Goal: Book appointment/travel/reservation

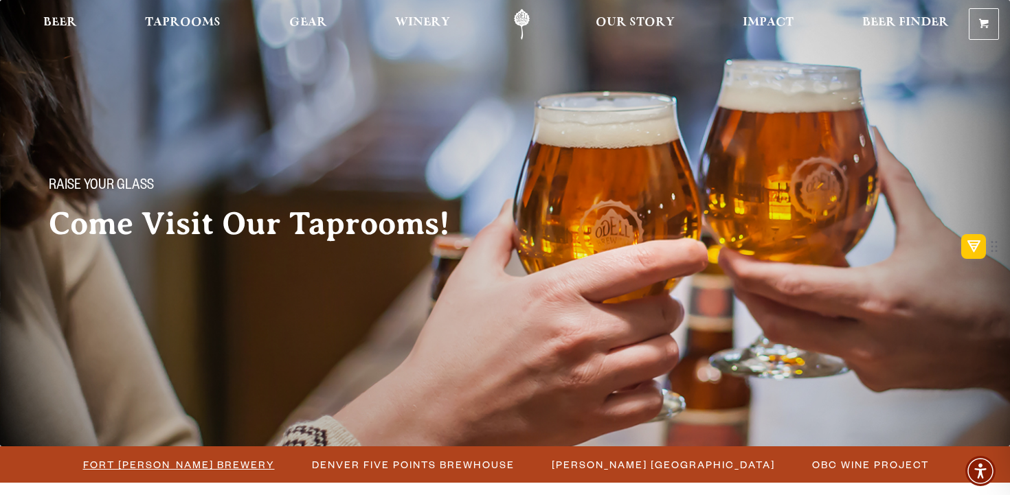
click at [221, 462] on span "Fort Collins Brewery" at bounding box center [179, 465] width 192 height 20
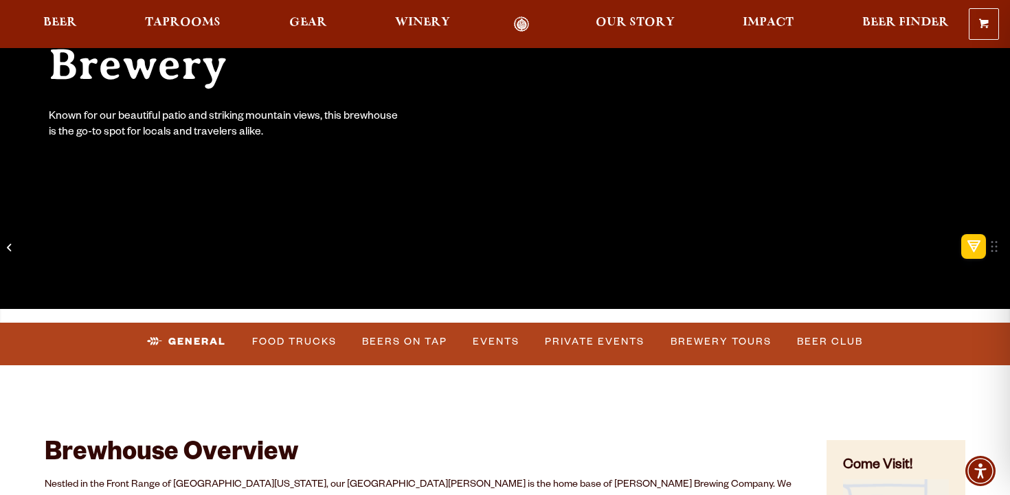
scroll to position [249, 0]
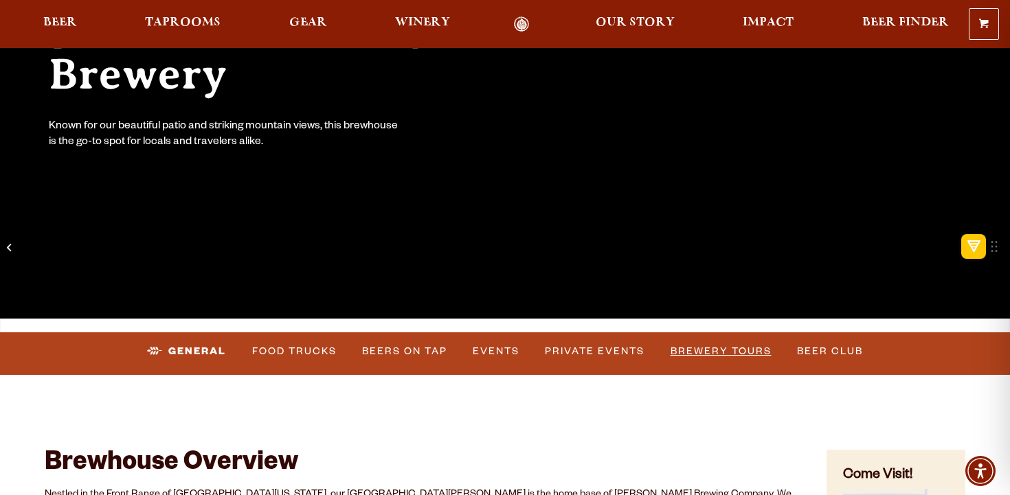
click at [756, 356] on link "Brewery Tours" at bounding box center [721, 352] width 112 height 32
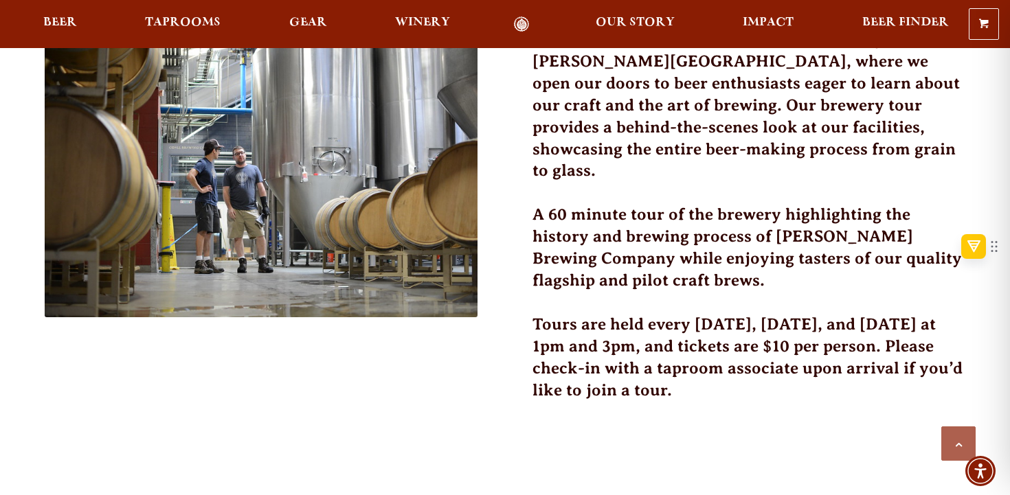
scroll to position [457, 0]
